Goal: Navigation & Orientation: Find specific page/section

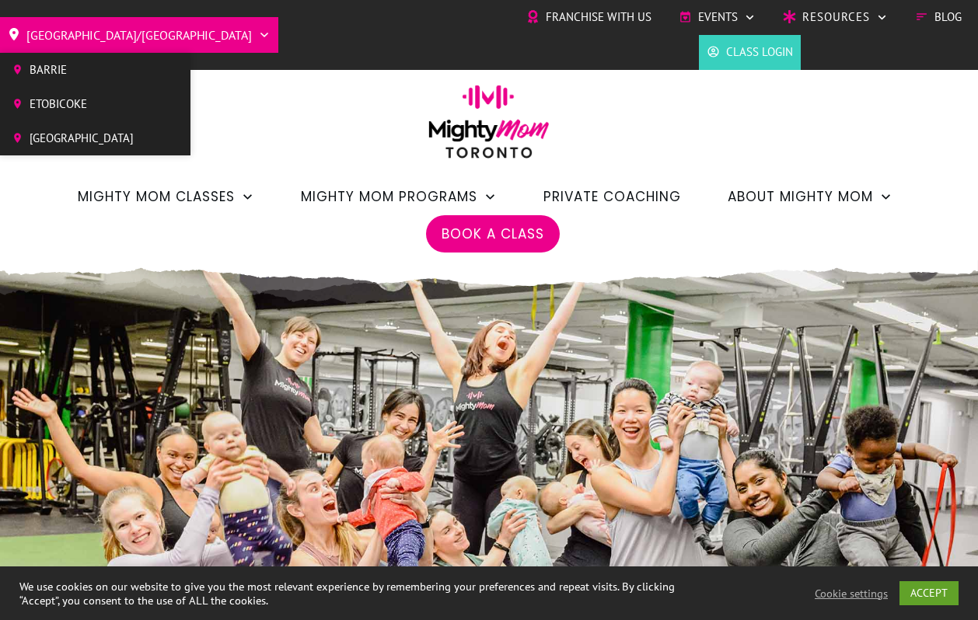
click at [64, 23] on span "[GEOGRAPHIC_DATA]/[GEOGRAPHIC_DATA]" at bounding box center [138, 35] width 225 height 25
click at [49, 90] on li "Etobicoke" at bounding box center [95, 104] width 190 height 34
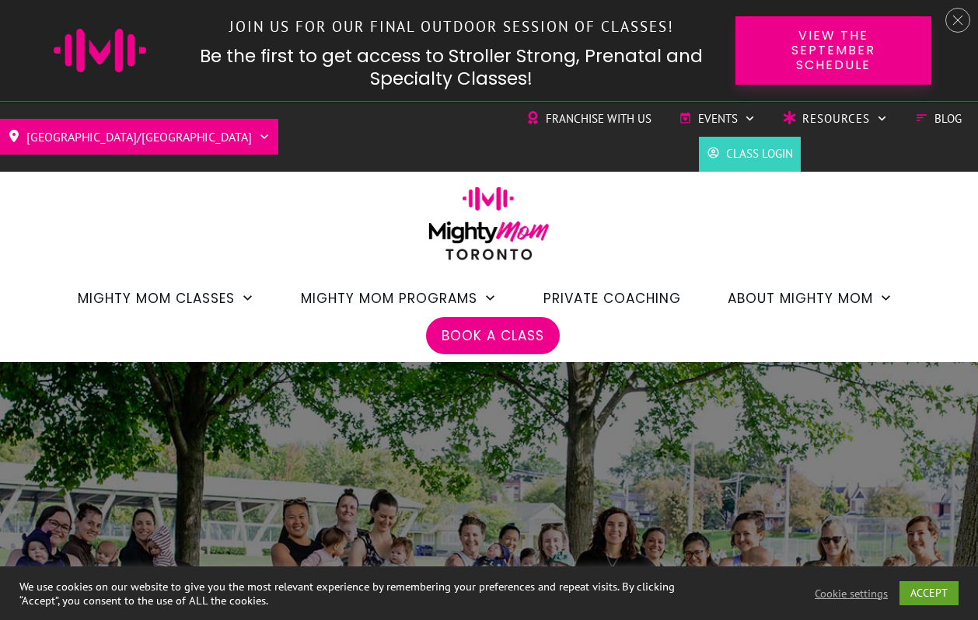
click at [193, 184] on div "[GEOGRAPHIC_DATA]/GTA Barrie Etobicoke [GEOGRAPHIC_DATA] West Franchise with Us…" at bounding box center [489, 232] width 978 height 260
